Goal: Task Accomplishment & Management: Use online tool/utility

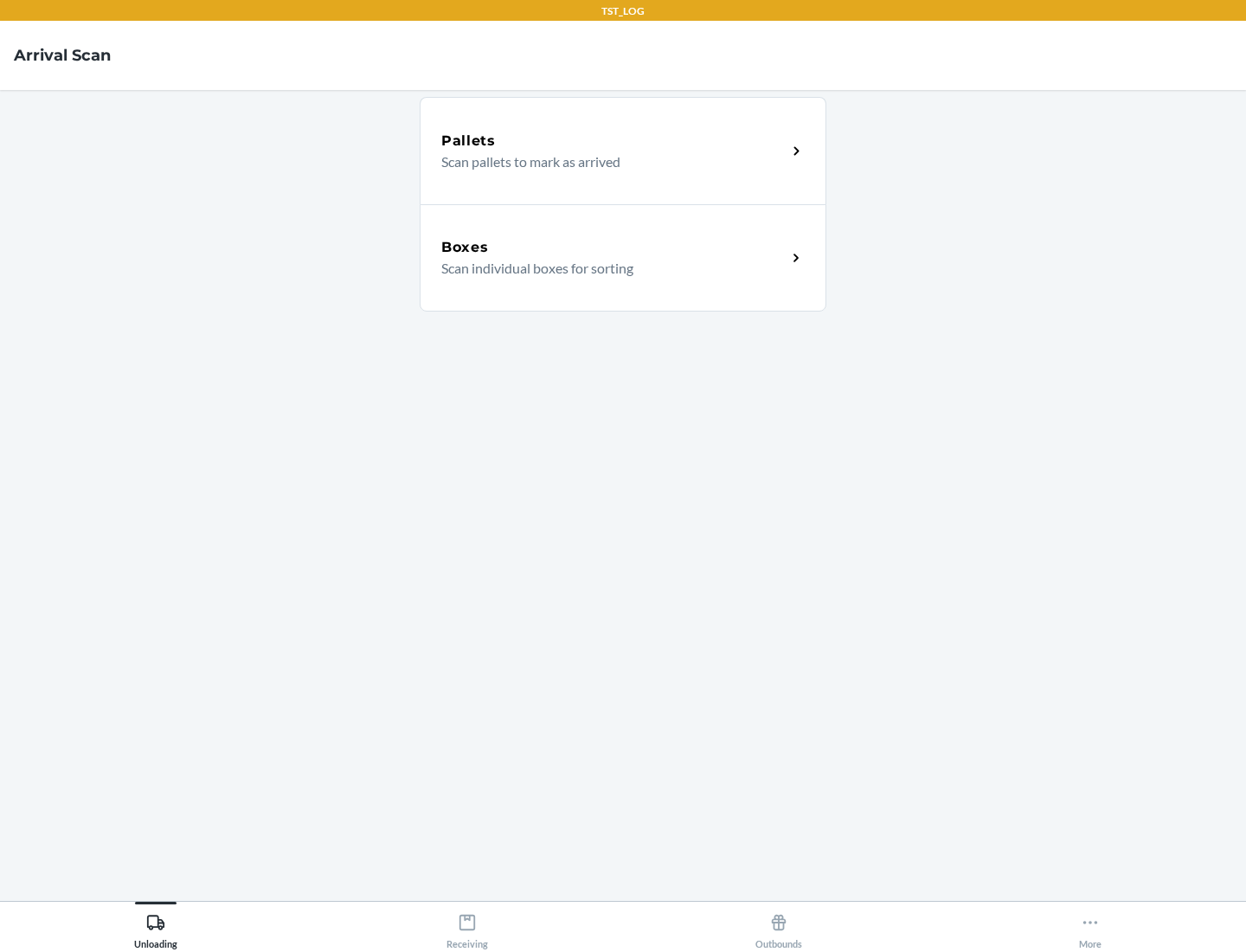
click at [614, 247] on div "Boxes" at bounding box center [614, 246] width 345 height 20
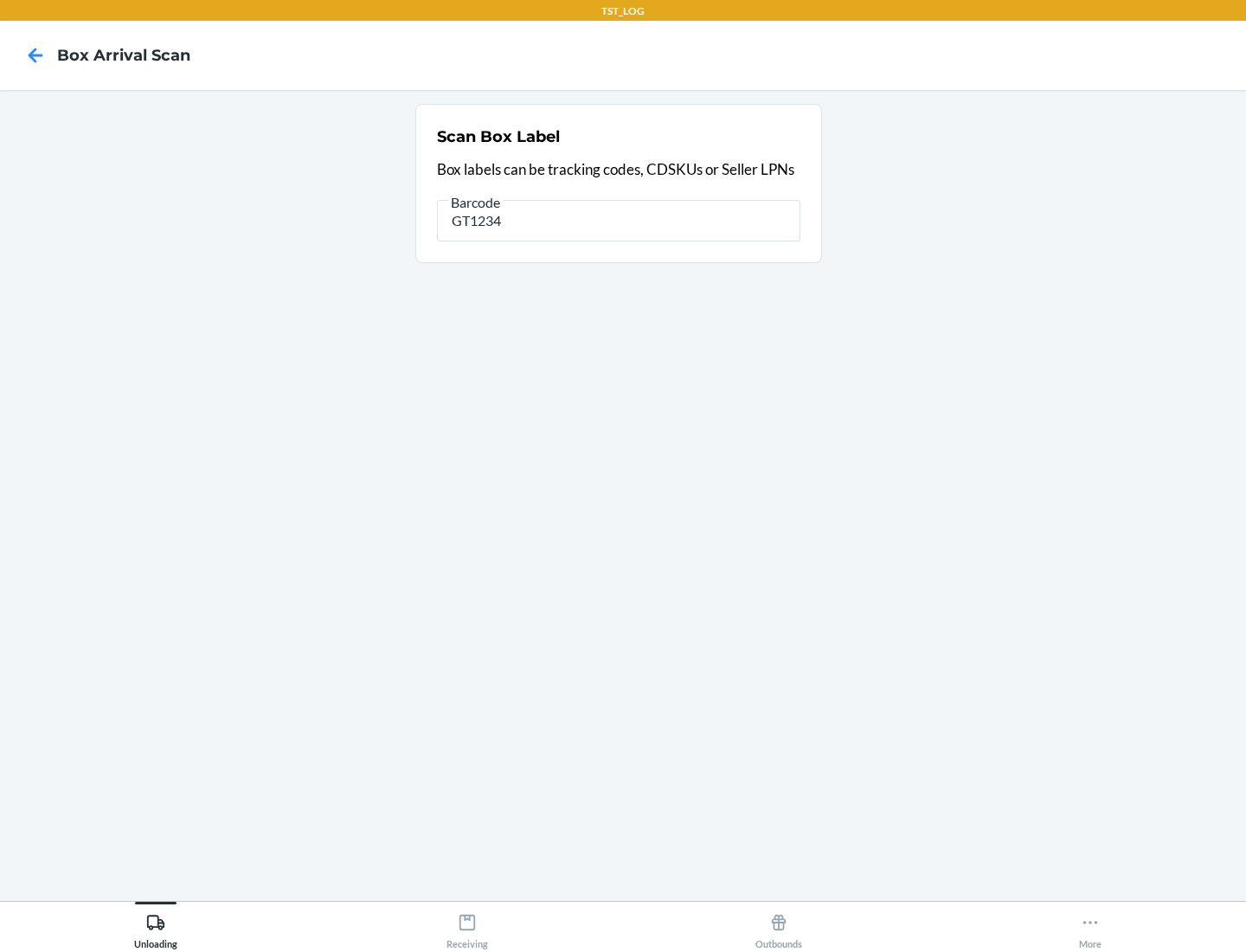
type input "GT1234"
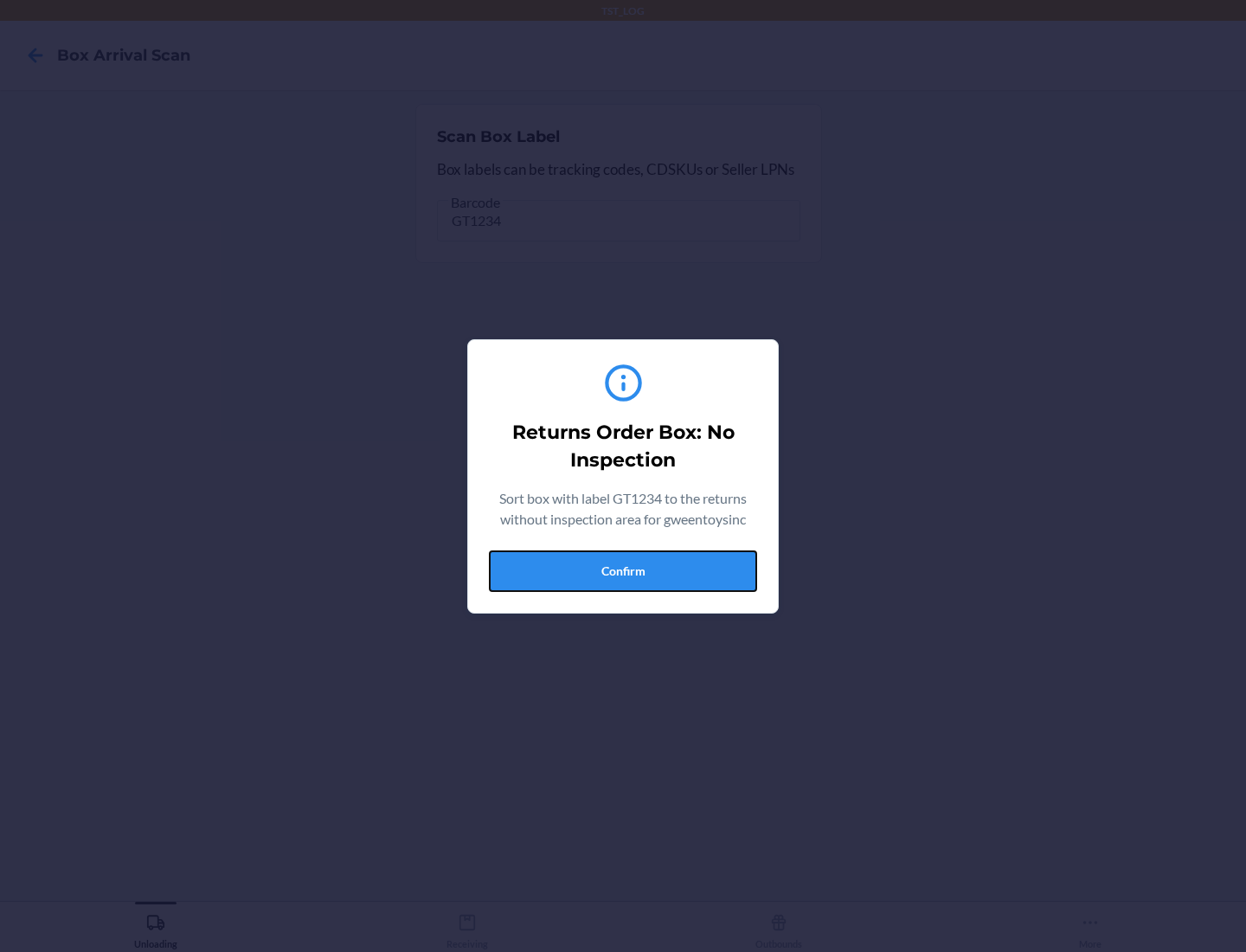
click at [623, 570] on button "Confirm" at bounding box center [623, 570] width 269 height 42
